Goal: Find specific page/section: Find specific page/section

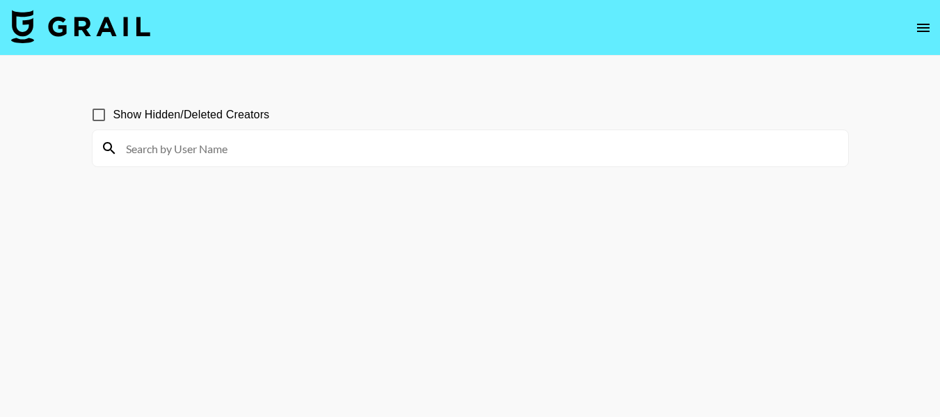
click at [103, 107] on input "Show Hidden/Deleted Creators" at bounding box center [98, 114] width 29 height 29
click at [102, 118] on input "Show Hidden/Deleted Creators" at bounding box center [98, 114] width 29 height 29
checkbox input "false"
click at [322, 85] on main "Show Hidden/Deleted Creators" at bounding box center [470, 242] width 940 height 372
click at [106, 115] on input "Show Hidden/Deleted Creators" at bounding box center [98, 114] width 29 height 29
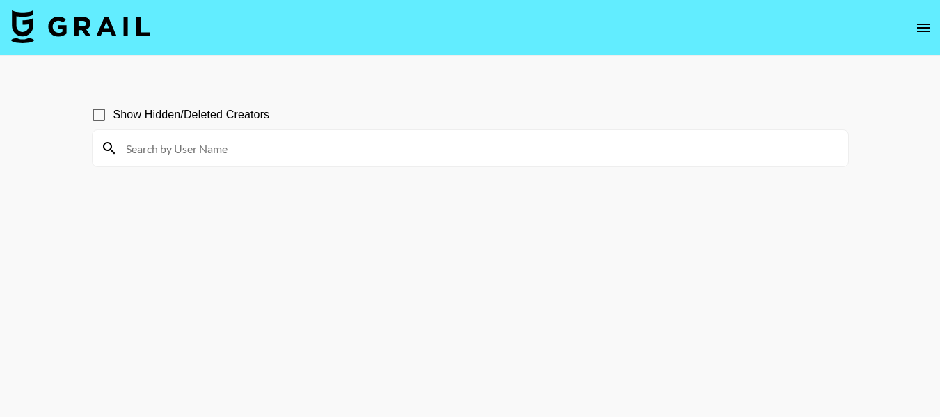
checkbox input "true"
click at [182, 155] on input at bounding box center [479, 148] width 723 height 22
type input "sav_"
click at [97, 117] on input "Show Hidden/Deleted Creators" at bounding box center [98, 114] width 29 height 29
checkbox input "false"
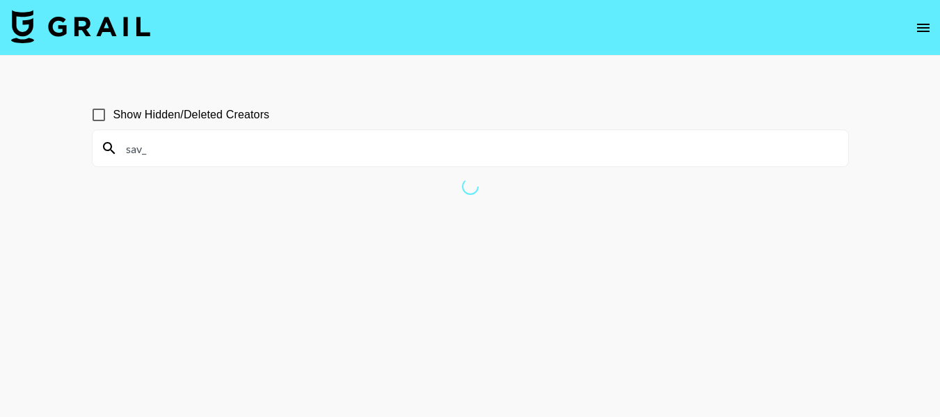
click at [172, 155] on input "sav_" at bounding box center [479, 148] width 723 height 22
click at [927, 36] on button "open drawer" at bounding box center [924, 28] width 28 height 28
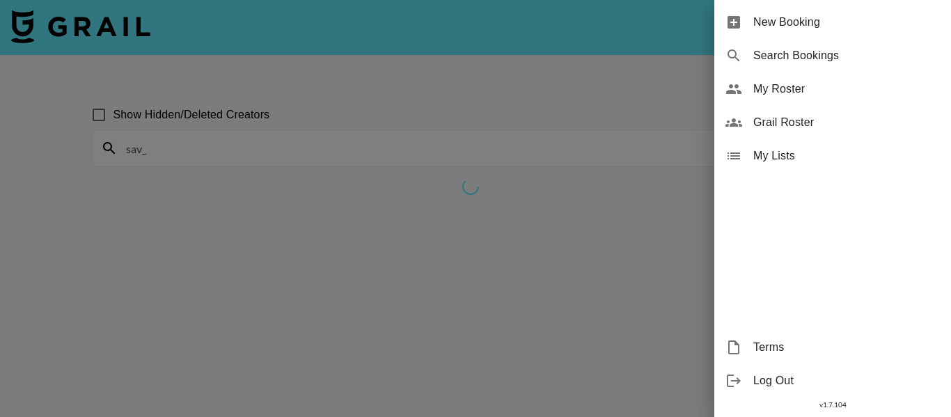
click at [795, 90] on span "My Roster" at bounding box center [846, 89] width 187 height 17
click at [762, 94] on span "My Roster" at bounding box center [846, 89] width 187 height 17
click at [744, 95] on div "My Roster" at bounding box center [832, 88] width 237 height 33
click at [774, 83] on span "My Roster" at bounding box center [846, 89] width 187 height 17
click at [789, 124] on span "Grail Roster" at bounding box center [846, 122] width 187 height 17
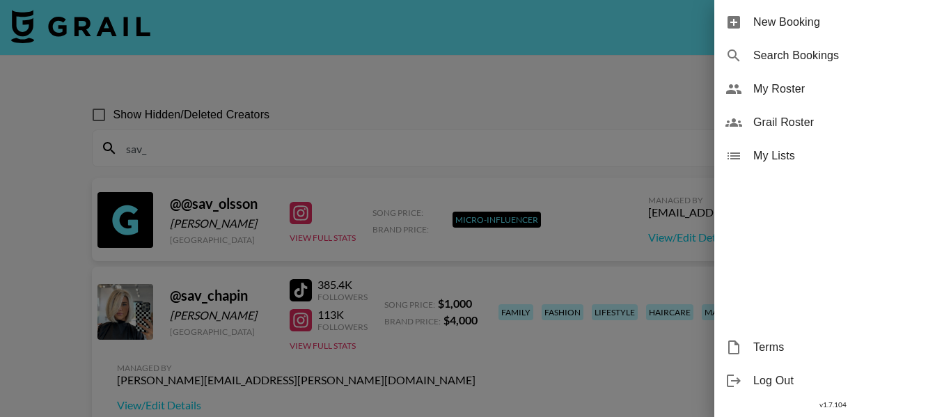
click at [461, 88] on div at bounding box center [475, 208] width 951 height 417
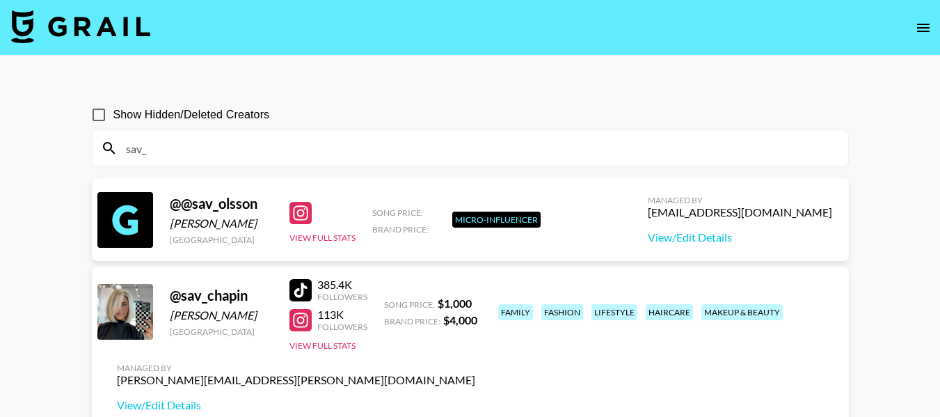
click at [920, 27] on icon "open drawer" at bounding box center [923, 28] width 13 height 8
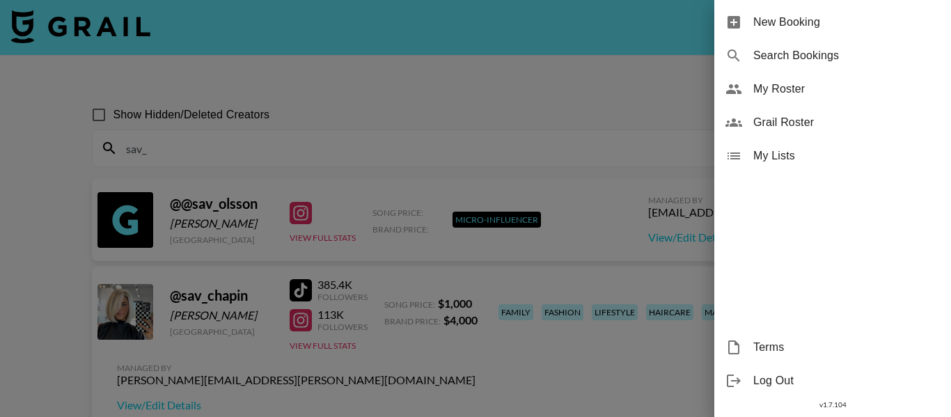
click at [664, 123] on div at bounding box center [475, 208] width 951 height 417
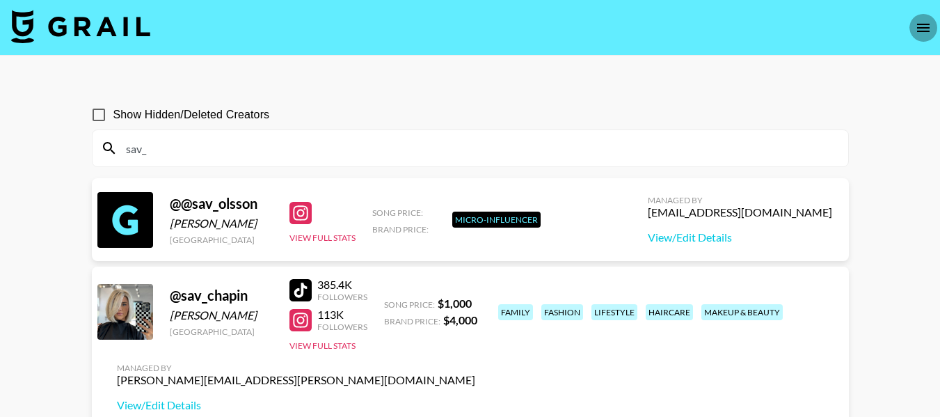
click at [927, 30] on icon "open drawer" at bounding box center [923, 27] width 17 height 17
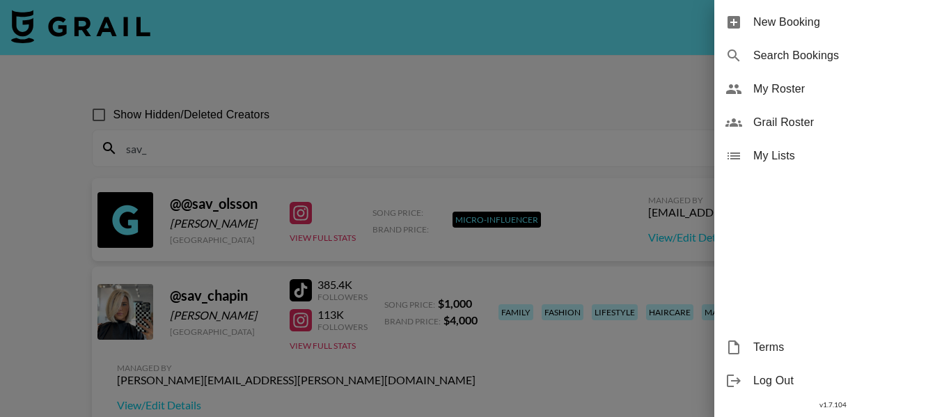
click at [812, 89] on span "My Roster" at bounding box center [846, 89] width 187 height 17
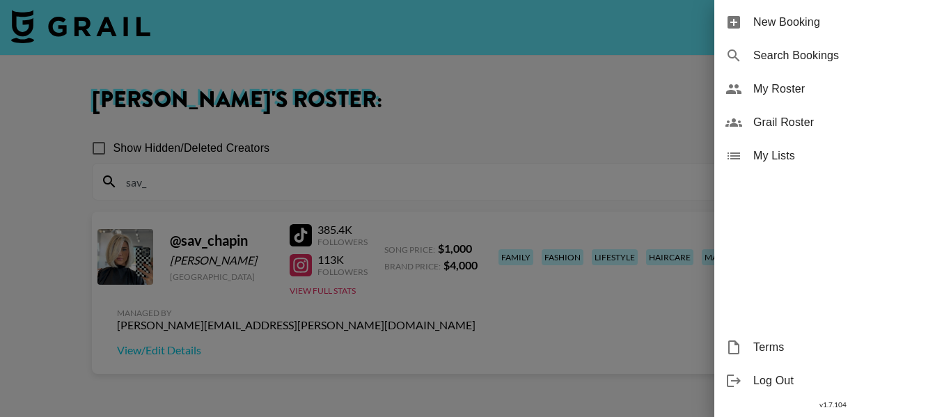
click at [640, 109] on div at bounding box center [475, 208] width 951 height 417
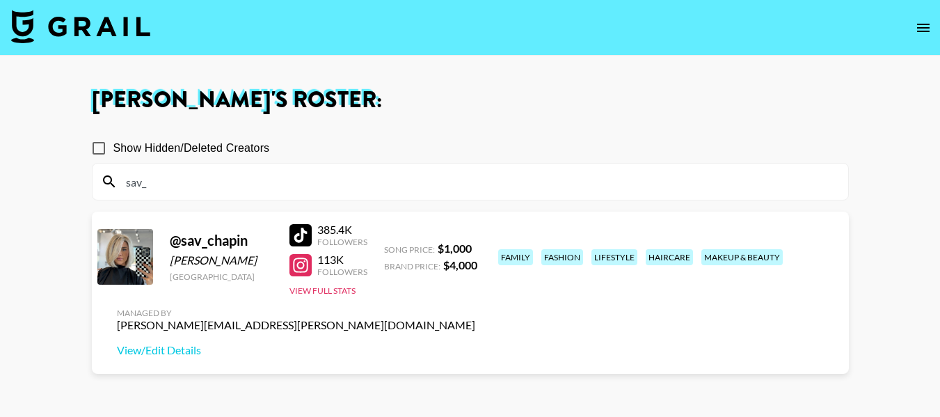
click at [519, 194] on div "sav_" at bounding box center [471, 182] width 756 height 36
